Goal: Information Seeking & Learning: Learn about a topic

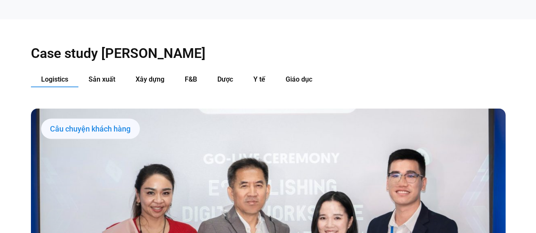
scroll to position [804, 0]
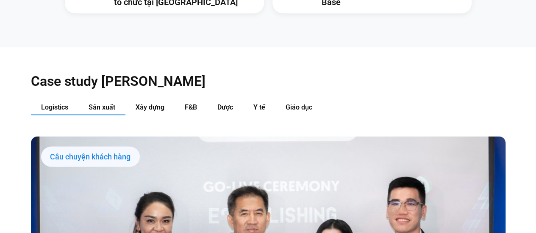
click at [106, 103] on span "Sản xuất" at bounding box center [101, 107] width 27 height 8
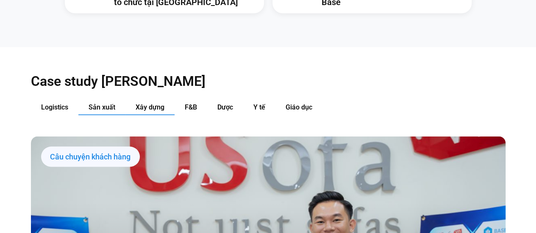
click at [137, 103] on span "Xây dựng" at bounding box center [149, 107] width 29 height 8
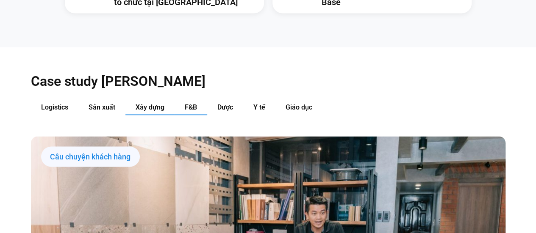
click at [176, 100] on button "F&B" at bounding box center [190, 108] width 33 height 16
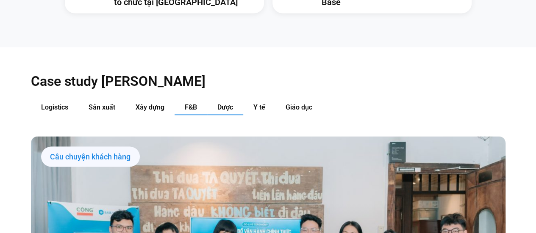
click at [230, 103] on span "Dược" at bounding box center [225, 107] width 16 height 8
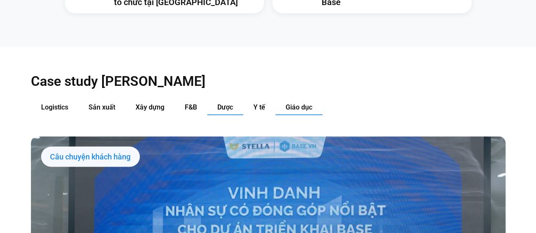
click at [276, 100] on button "Giáo dục" at bounding box center [298, 108] width 47 height 16
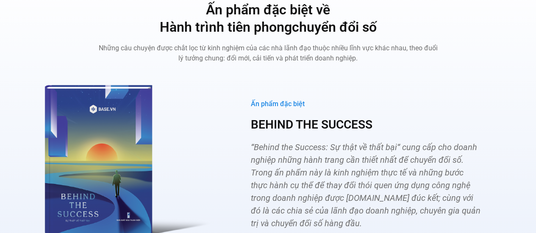
scroll to position [2794, 0]
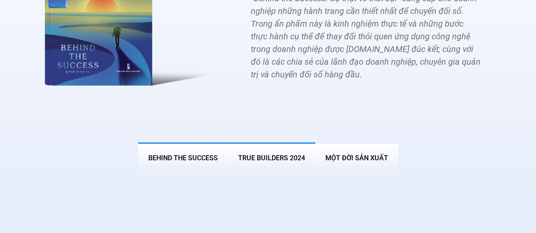
click at [258, 154] on span "True Builders 2024" at bounding box center [271, 158] width 67 height 8
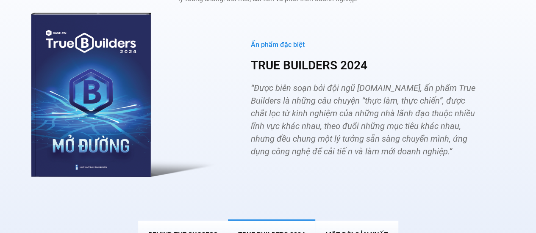
scroll to position [2781, 0]
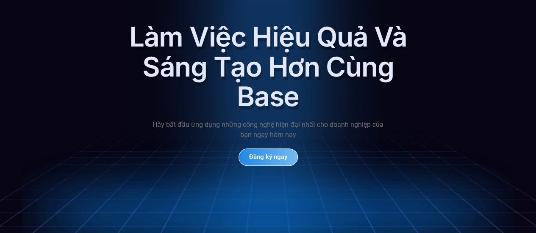
scroll to position [3543, 0]
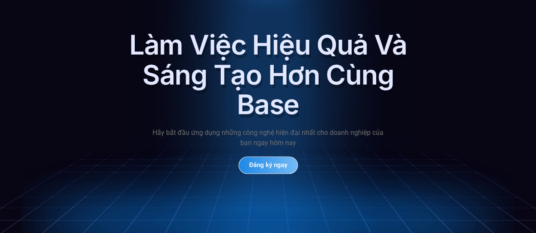
drag, startPoint x: 215, startPoint y: 106, endPoint x: 343, endPoint y: 129, distance: 130.0
click at [305, 127] on div "Làm Việc Hiệu Quả Và Sáng Tạo Hơn Cùng Base Hãy bắt đầu ứng dụng những công ngh…" at bounding box center [267, 25] width 279 height 297
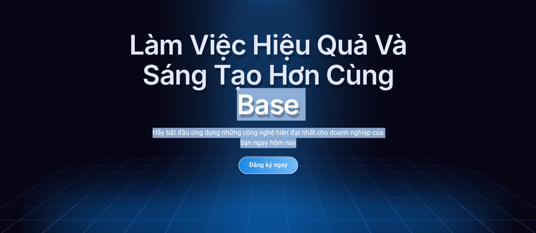
click at [268, 128] on p "Hãy bắt đầu ứng dụng những công nghệ hiện đại nhất cho doanh nghiệp của bạn nga…" at bounding box center [267, 138] width 237 height 20
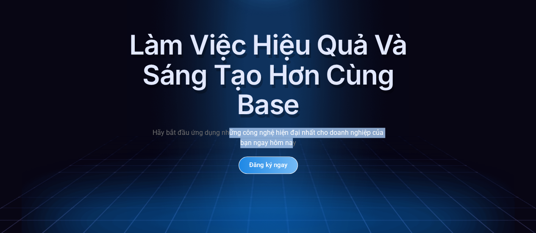
drag, startPoint x: 293, startPoint y: 127, endPoint x: 229, endPoint y: 115, distance: 64.3
click at [229, 128] on p "Hãy bắt đầu ứng dụng những công nghệ hiện đại nhất cho doanh nghiệp của bạn nga…" at bounding box center [267, 138] width 237 height 20
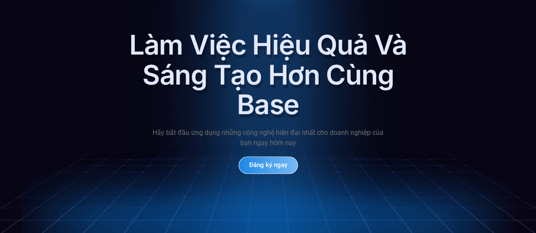
click at [233, 157] on div "Làm Việc Hiệu Quả Và Sáng Tạo Hơn Cùng Base Hãy bắt đầu ứng dụng những công ngh…" at bounding box center [267, 25] width 279 height 297
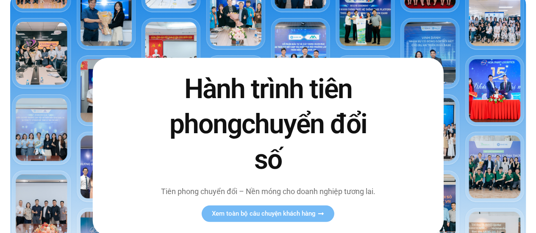
scroll to position [0, 0]
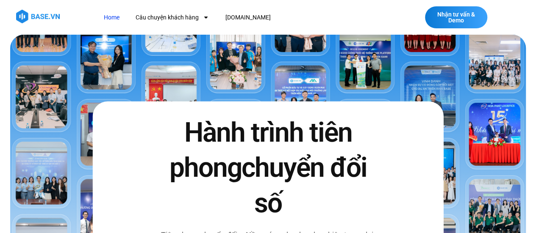
click at [40, 14] on img at bounding box center [38, 17] width 44 height 14
click at [45, 18] on img at bounding box center [38, 17] width 44 height 14
click at [112, 22] on link "Home" at bounding box center [111, 18] width 28 height 16
